Goal: Navigation & Orientation: Find specific page/section

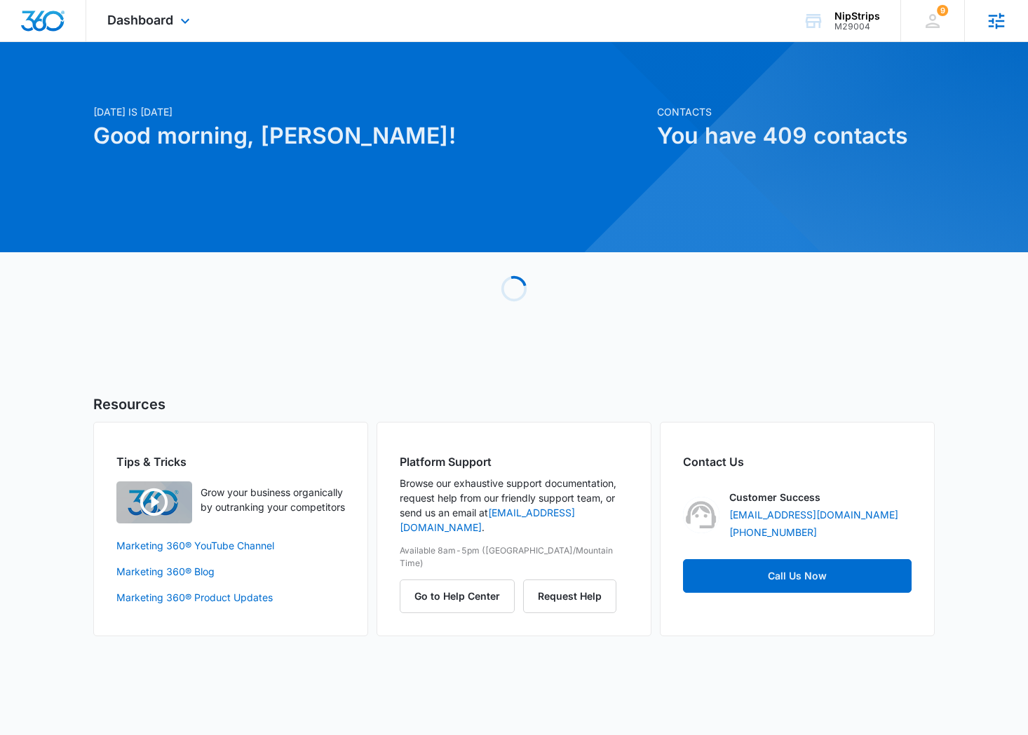
click at [998, 19] on icon at bounding box center [996, 21] width 21 height 21
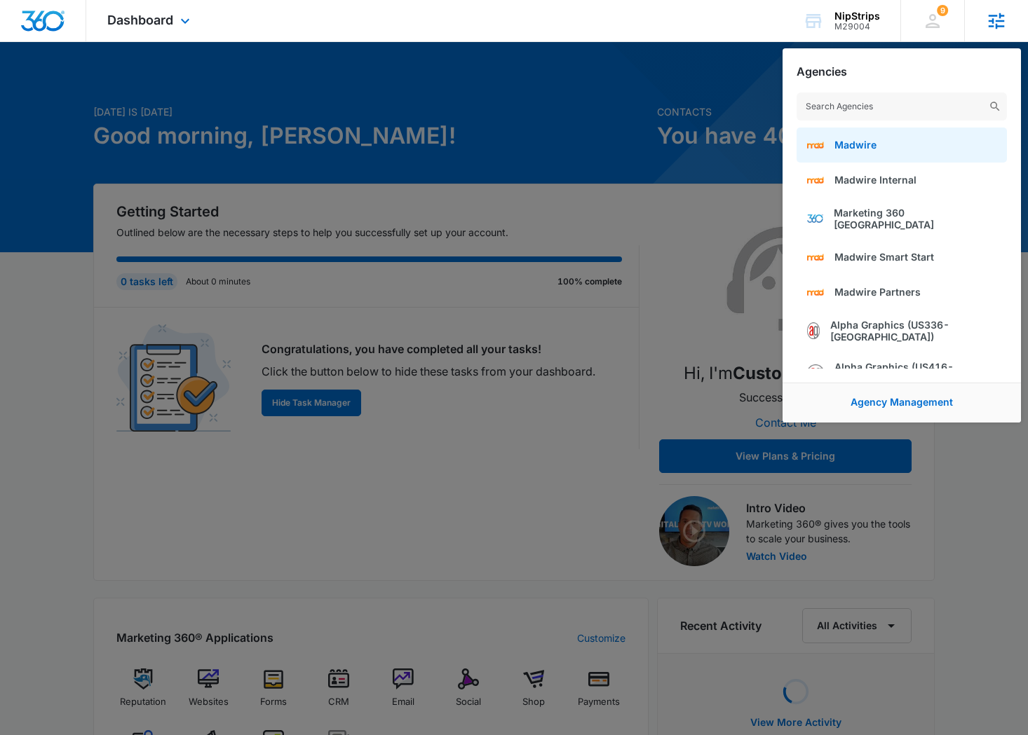
click at [881, 152] on link "Madwire" at bounding box center [901, 145] width 210 height 35
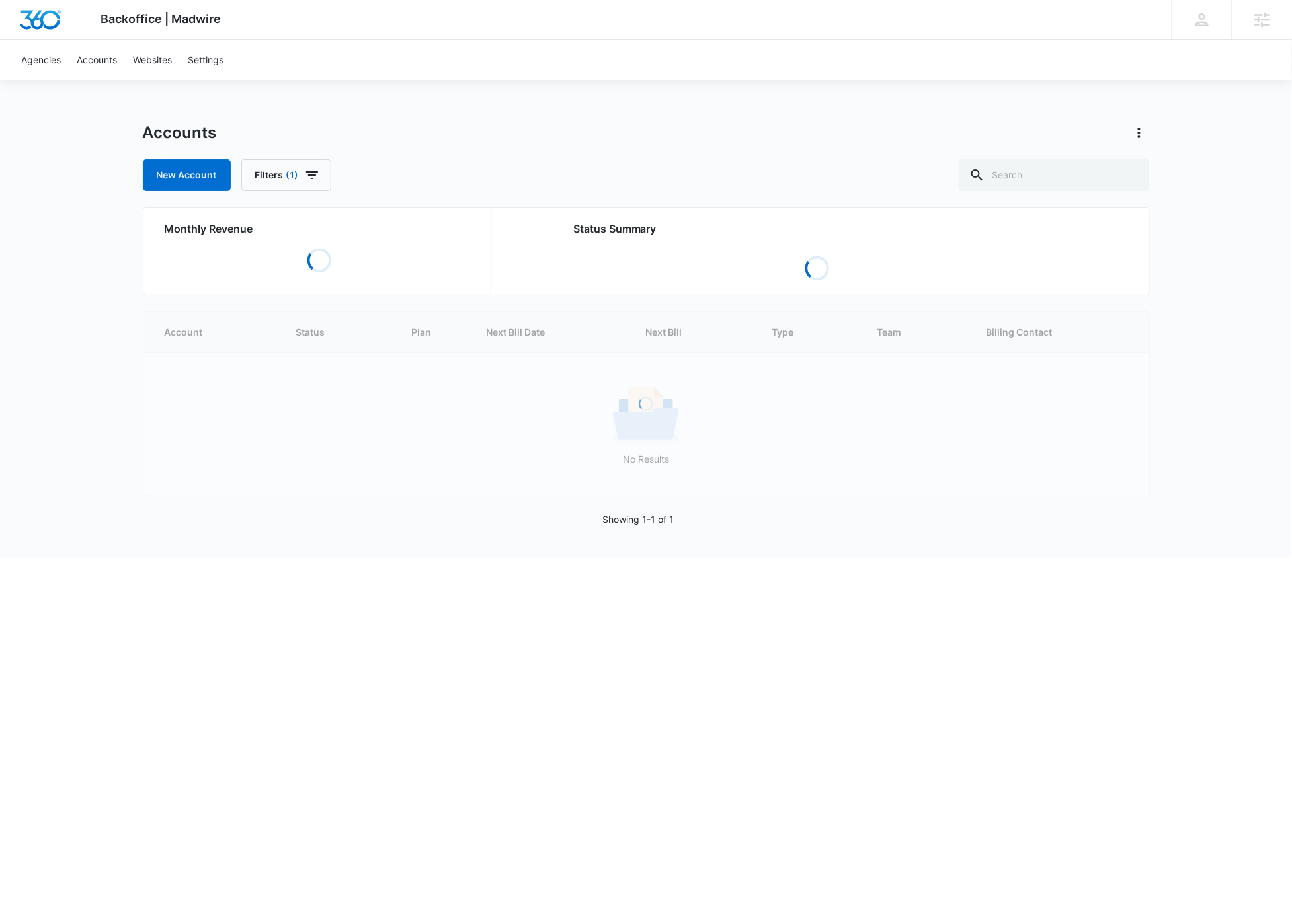
click at [404, 154] on div "Accounts New Account Filters (1)" at bounding box center [646, 157] width 1007 height 69
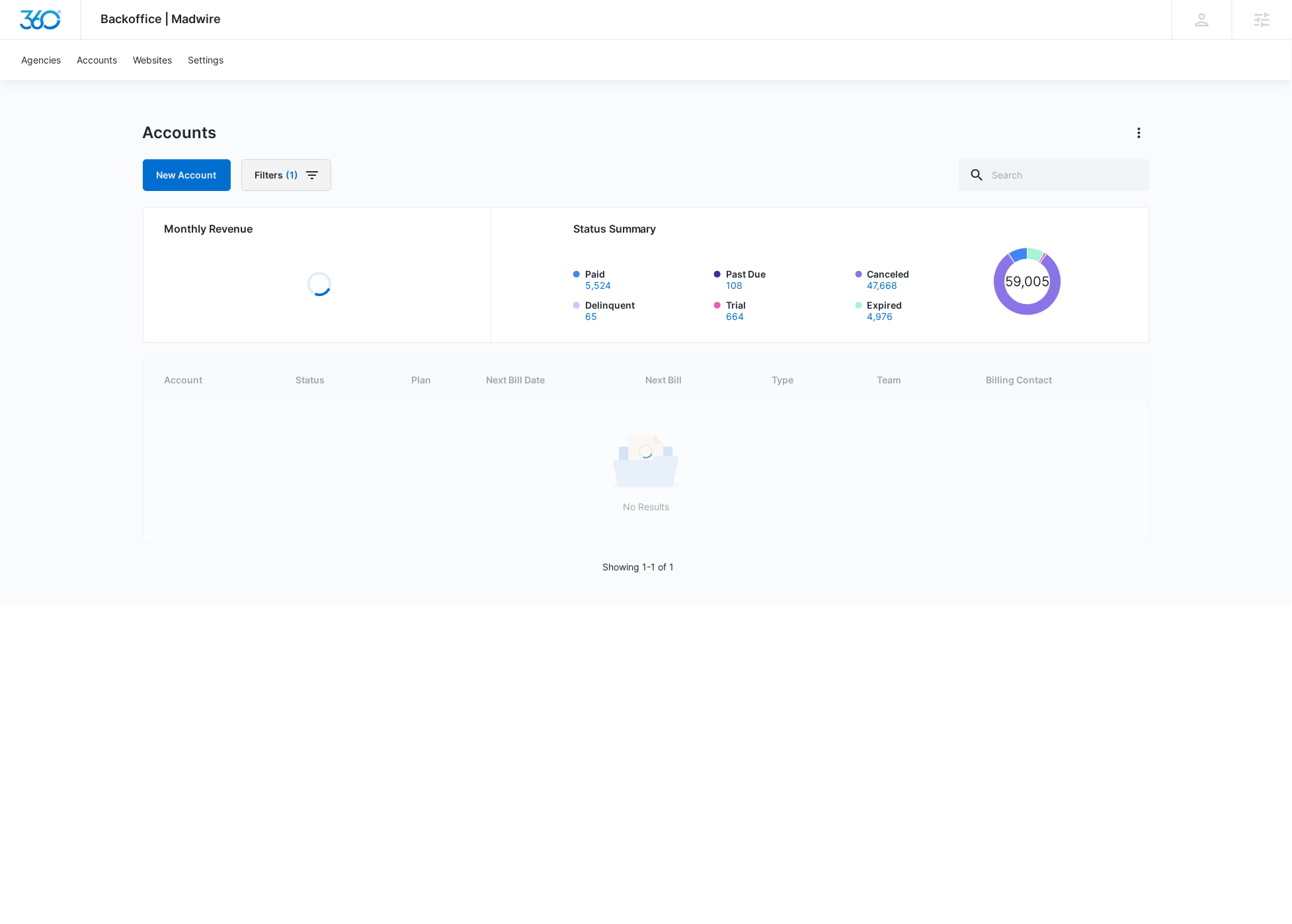
click at [322, 179] on button "Filters (1)" at bounding box center [286, 175] width 90 height 32
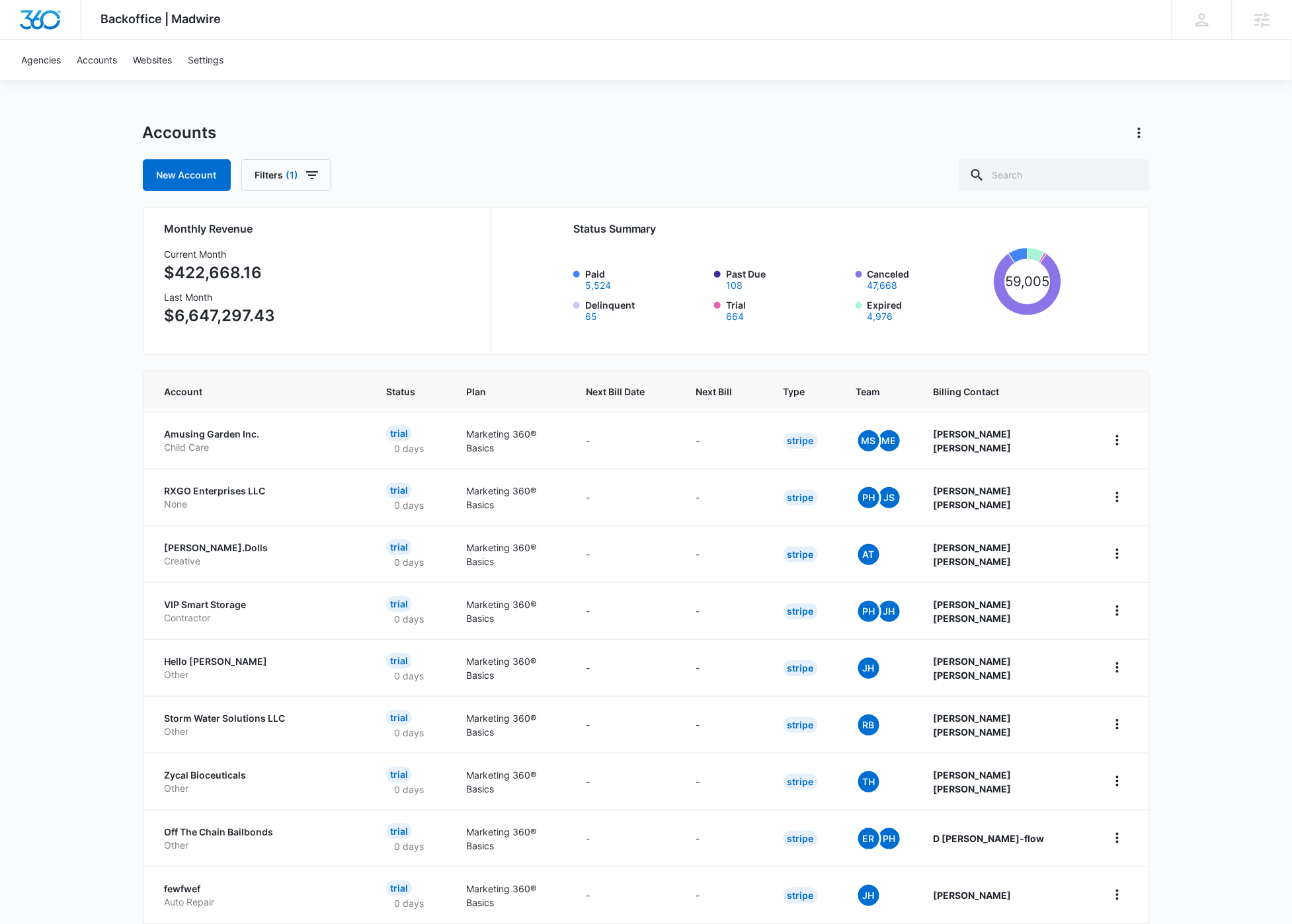
click at [382, 162] on div "New Account Filters (1)" at bounding box center [646, 175] width 1007 height 32
click at [557, 96] on div "Backoffice | Madwire Apps Settings SF Stuart Frazier stuart.frazier@madwire.com…" at bounding box center [646, 531] width 1292 height 1063
click at [862, 132] on div "Accounts" at bounding box center [646, 133] width 1007 height 21
click at [608, 140] on div "Accounts" at bounding box center [646, 133] width 1007 height 21
